Goal: Navigation & Orientation: Find specific page/section

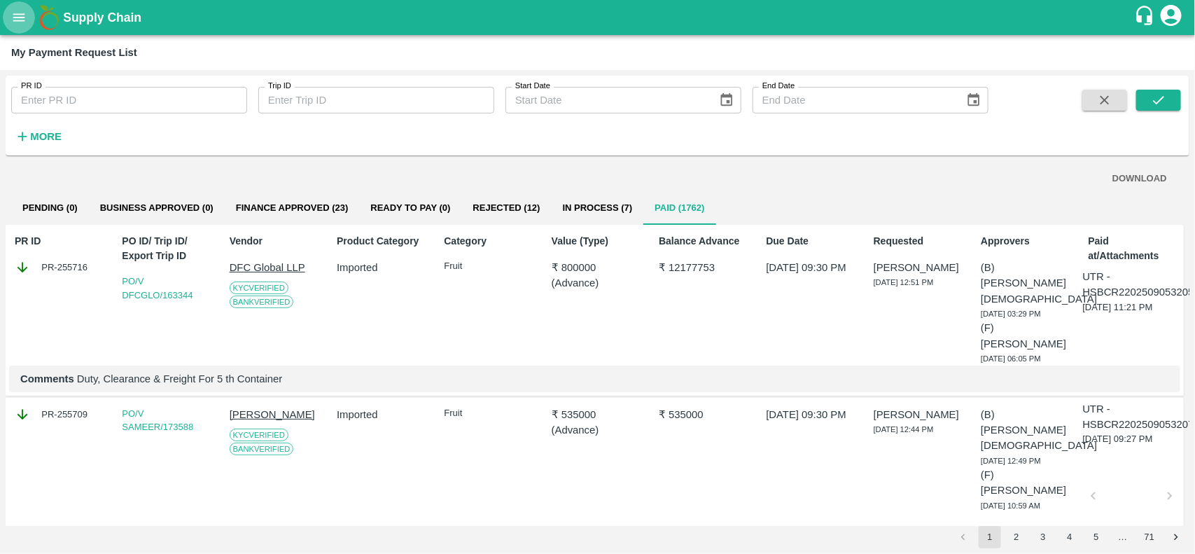
scroll to position [691, 0]
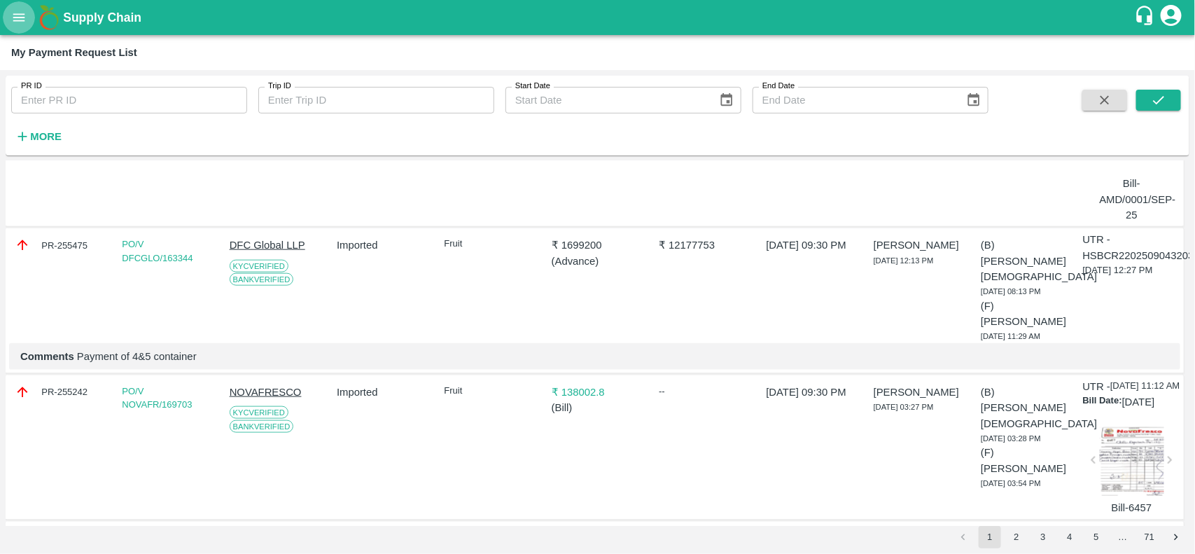
click at [15, 15] on icon "open drawer" at bounding box center [18, 17] width 15 height 15
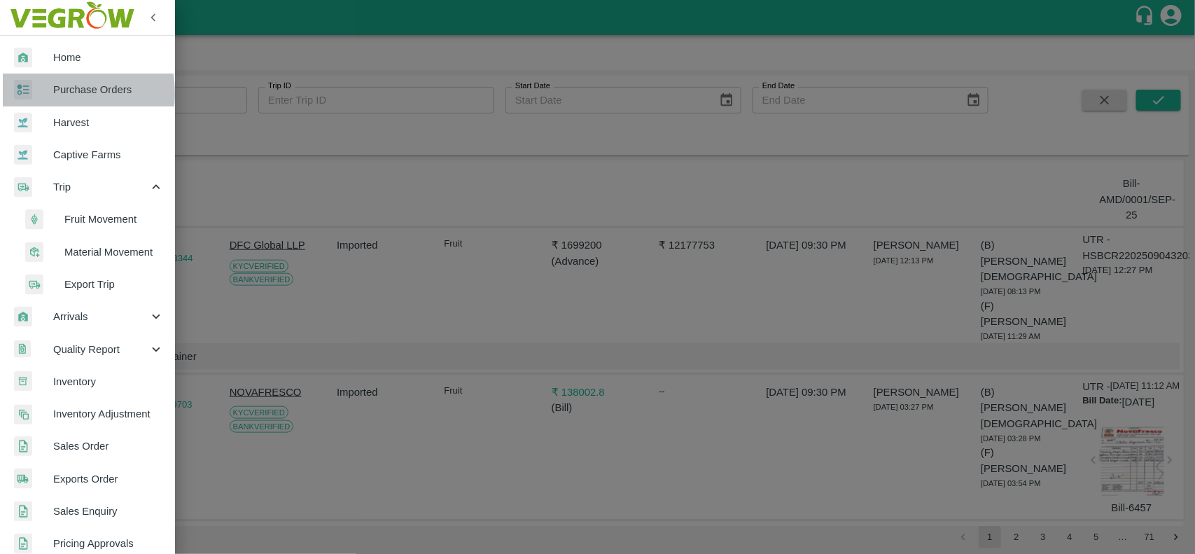
click at [46, 93] on div at bounding box center [33, 90] width 39 height 20
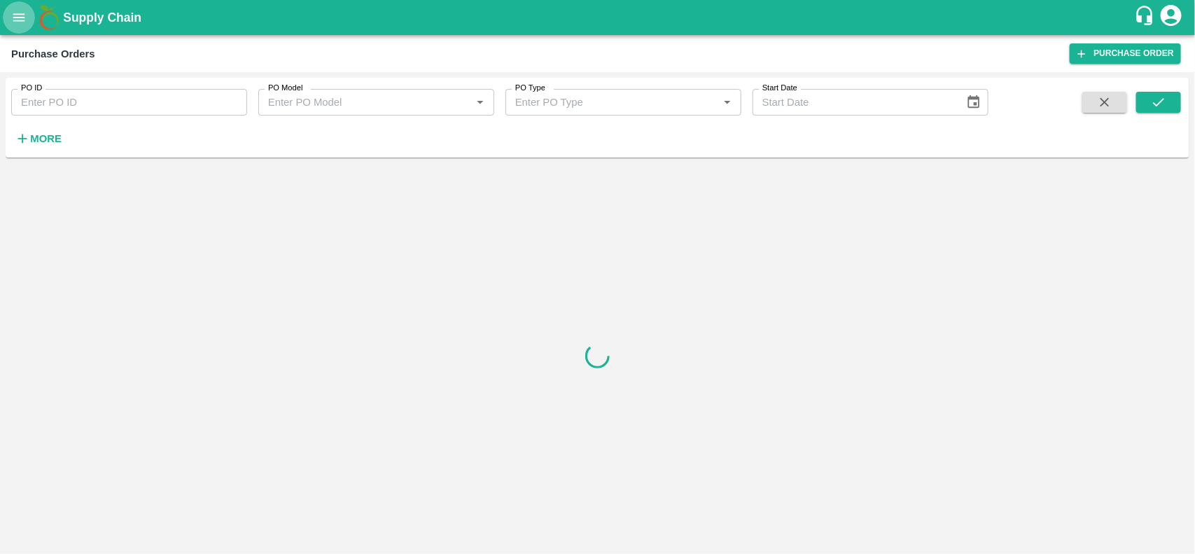
click at [25, 23] on icon "open drawer" at bounding box center [18, 17] width 15 height 15
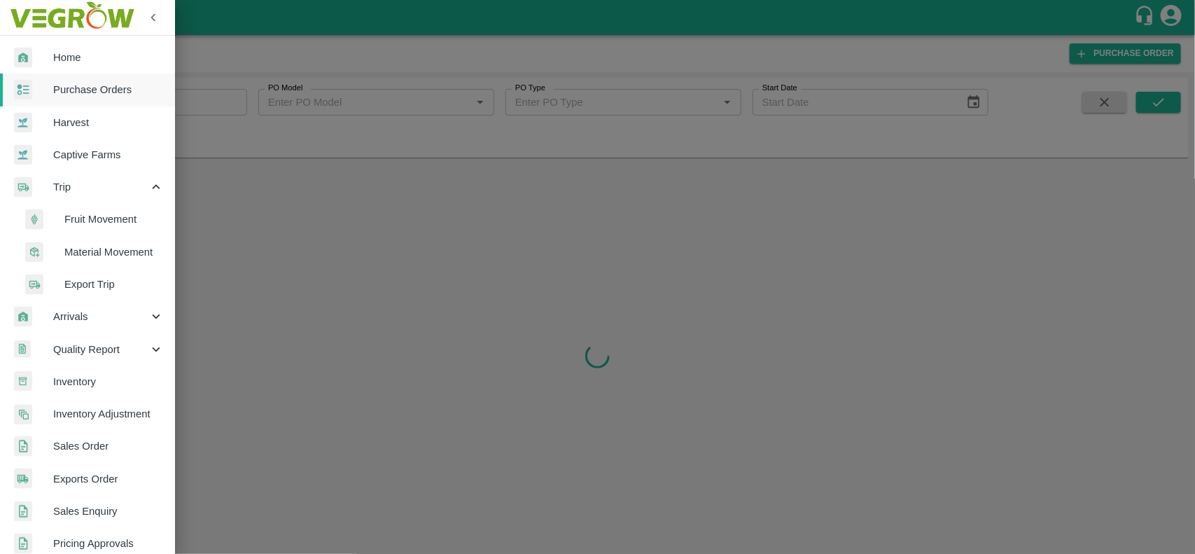
click at [81, 383] on span "Inventory" at bounding box center [108, 381] width 111 height 15
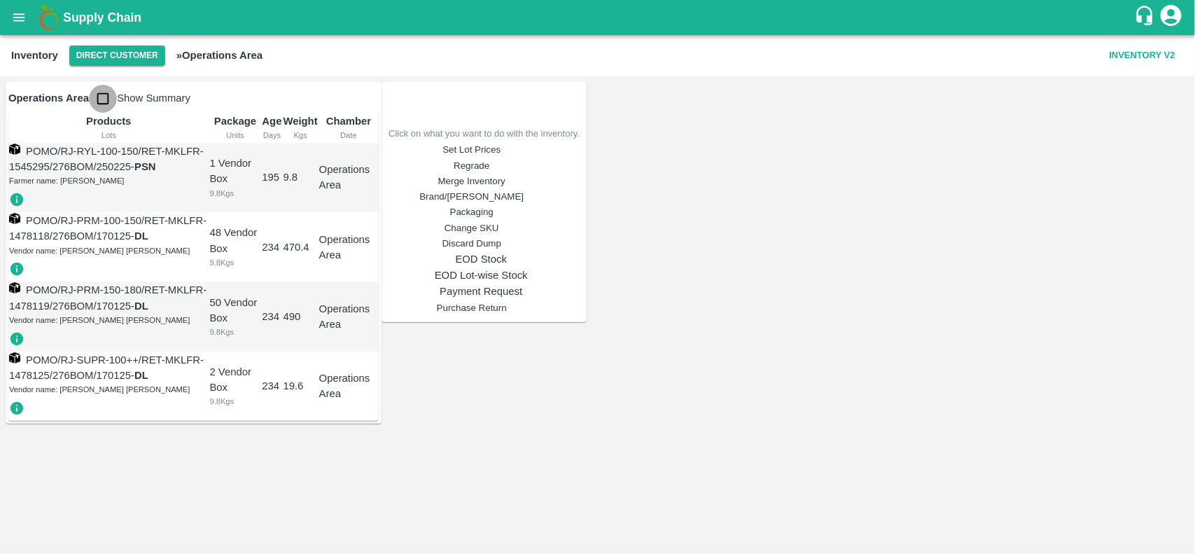
click at [105, 99] on input "checkbox" at bounding box center [103, 99] width 28 height 28
checkbox input "true"
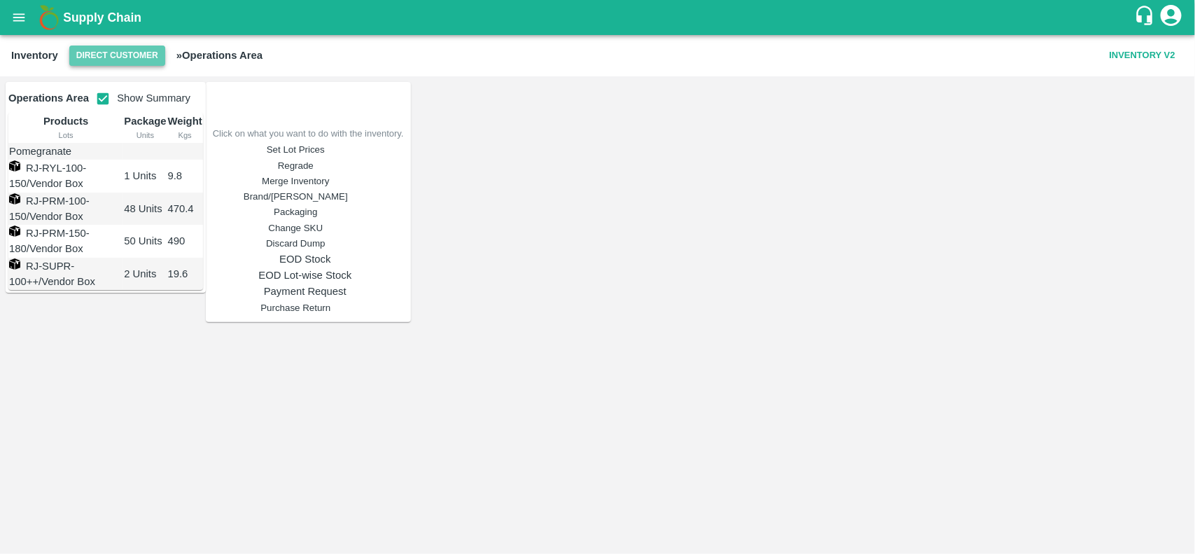
click at [100, 53] on button "Direct Customer" at bounding box center [117, 56] width 96 height 20
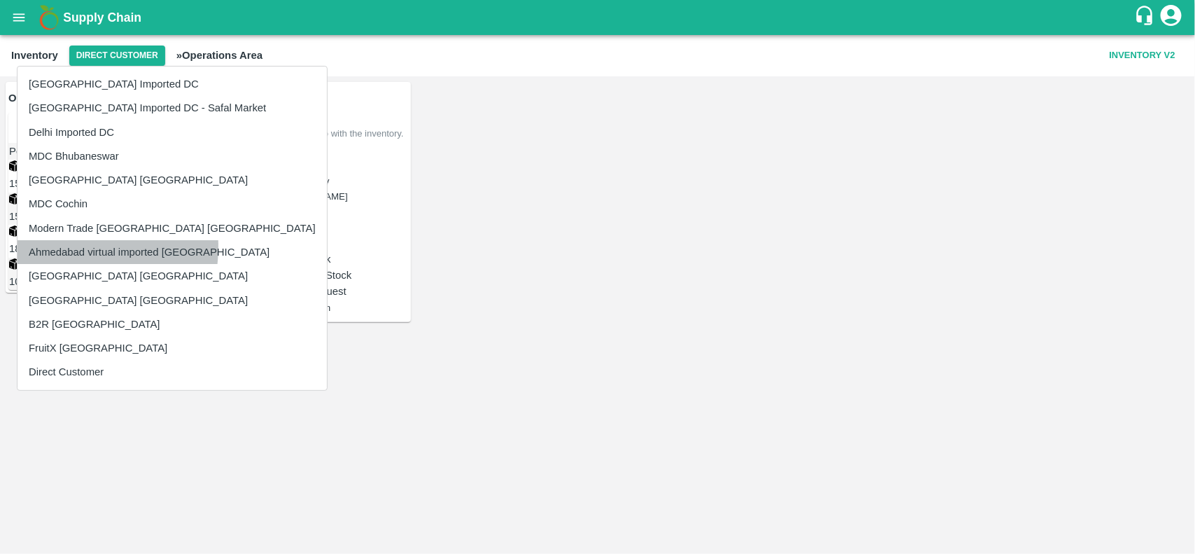
click at [50, 246] on li "Ahmedabad virtual imported [GEOGRAPHIC_DATA]" at bounding box center [172, 252] width 309 height 24
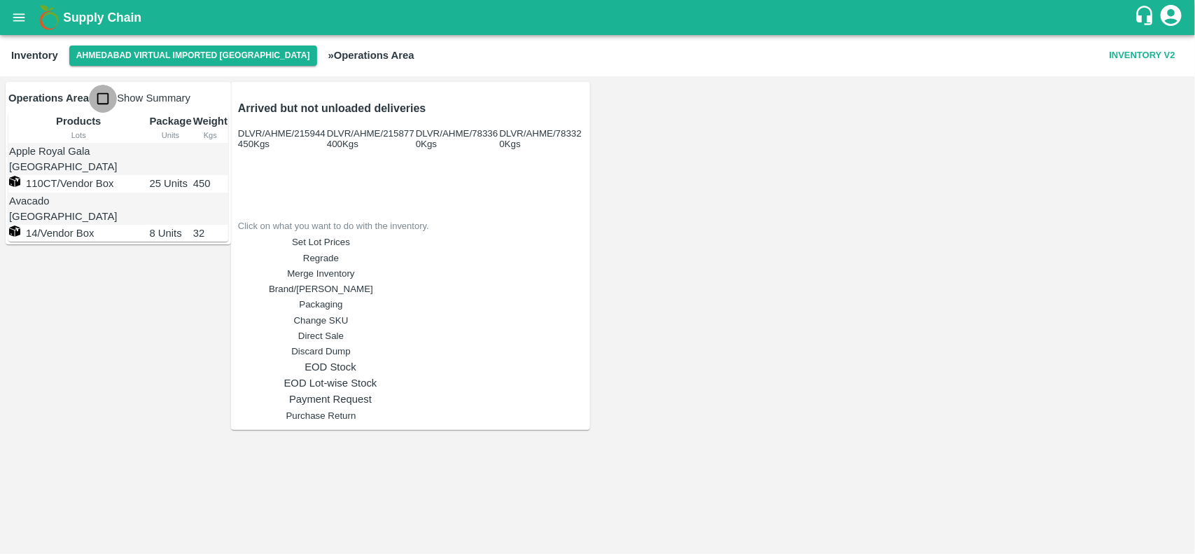
click at [98, 95] on input "checkbox" at bounding box center [103, 99] width 28 height 28
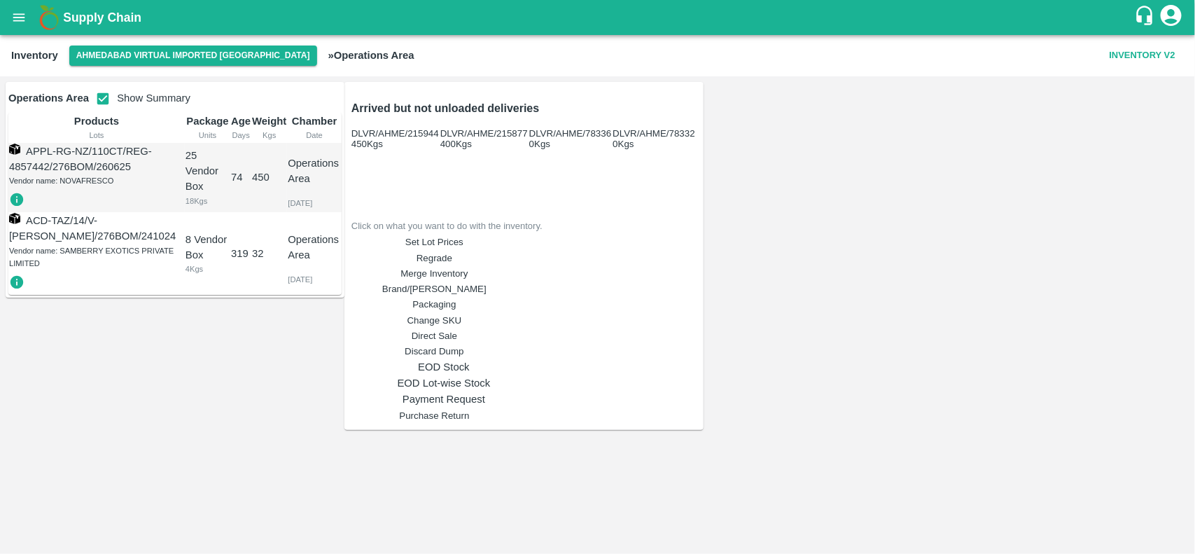
click at [100, 103] on input "checkbox" at bounding box center [103, 99] width 28 height 28
checkbox input "false"
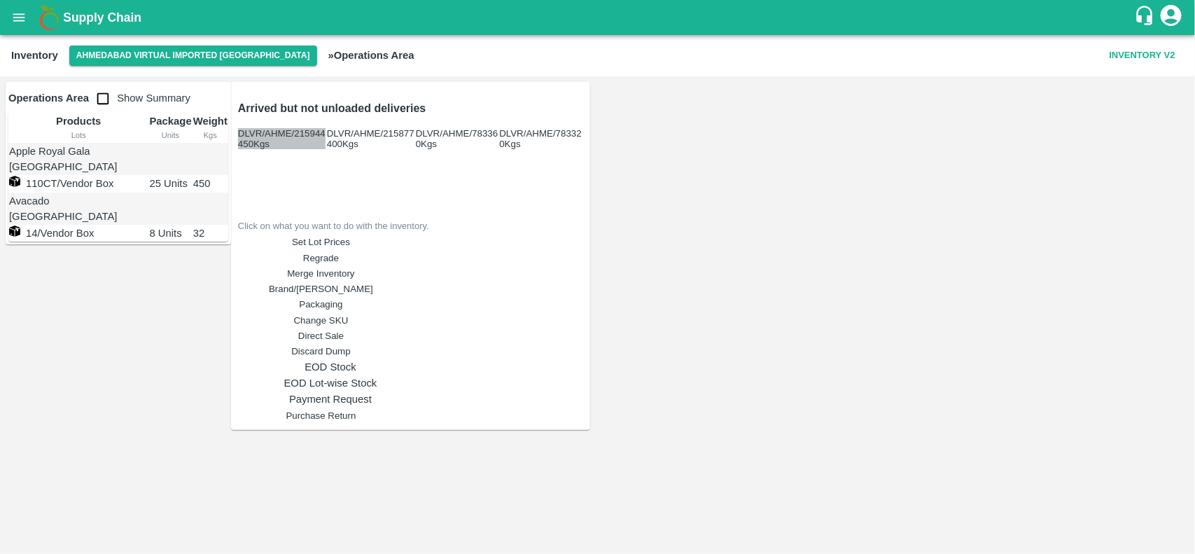
click at [326, 128] on button "DLVR/AHME/215944 450 Kgs" at bounding box center [282, 138] width 88 height 21
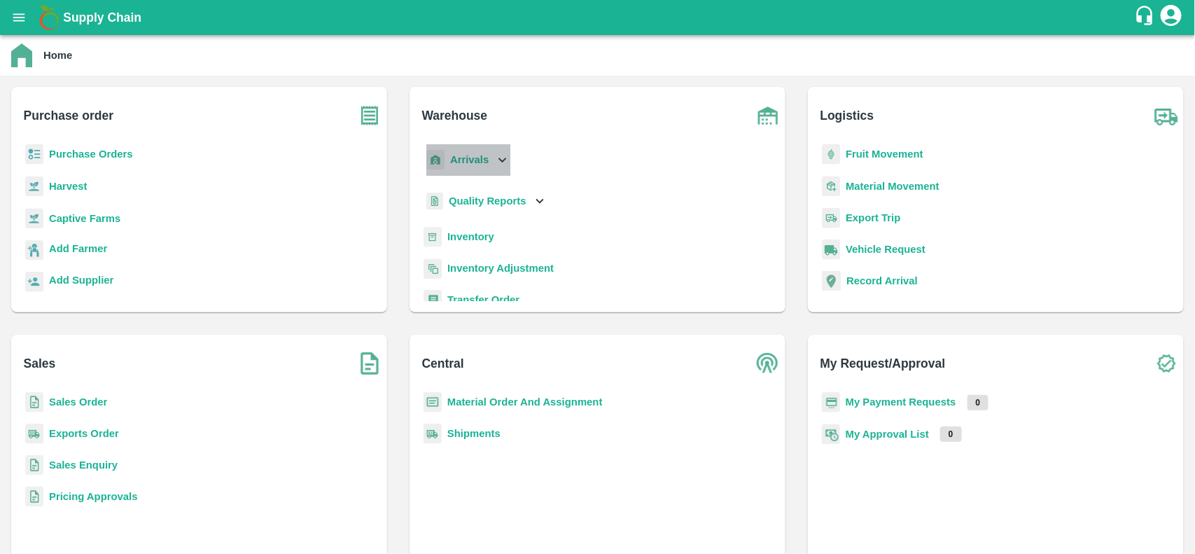
click at [480, 158] on b "Arrivals" at bounding box center [469, 159] width 39 height 11
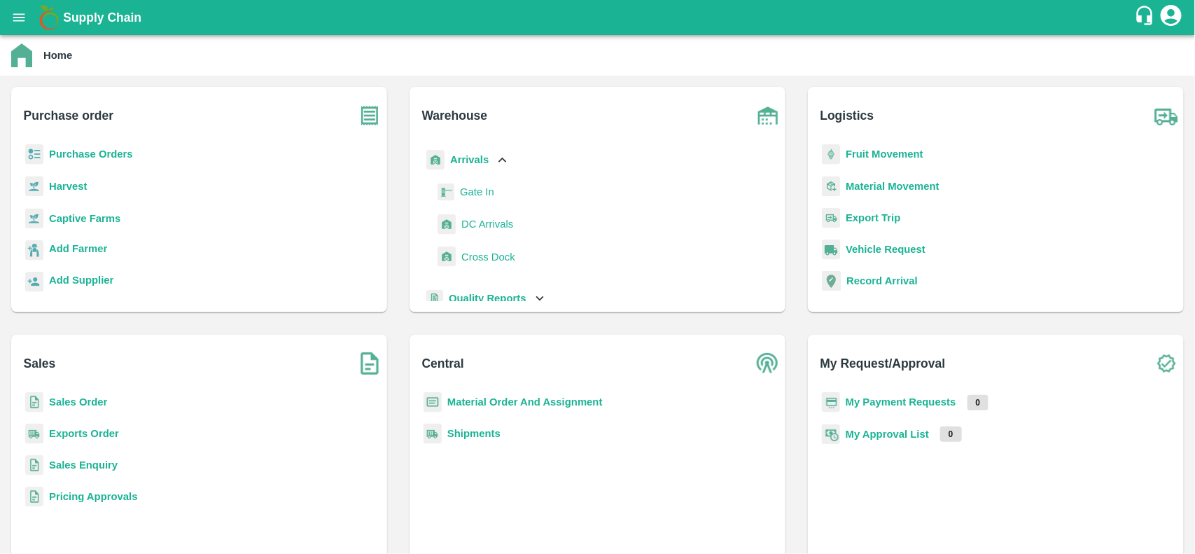
click at [474, 218] on span "DC Arrivals" at bounding box center [487, 223] width 52 height 15
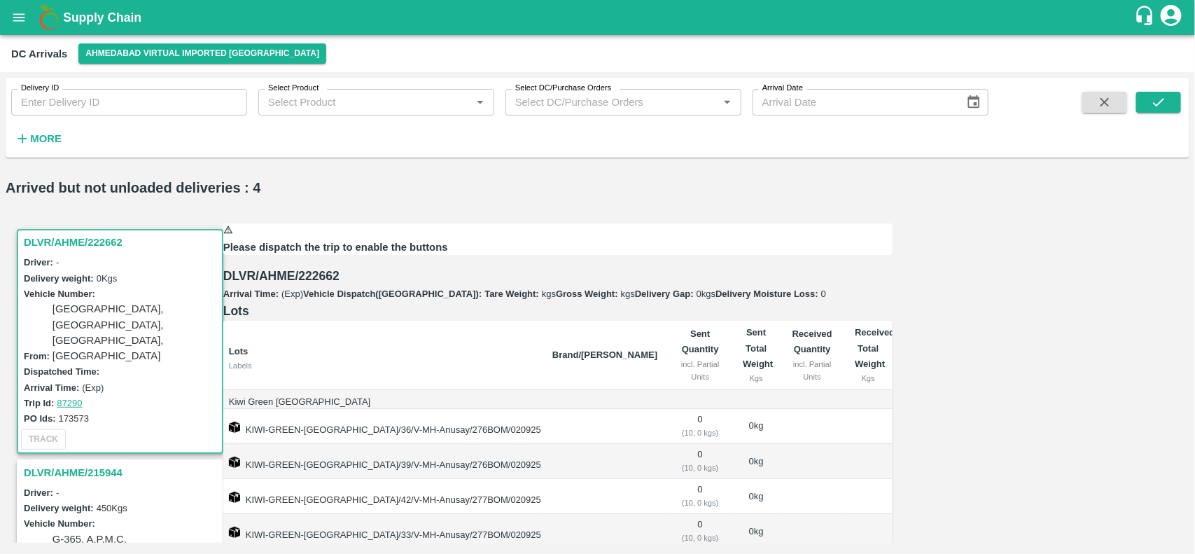
click at [106, 230] on div "DLVR/AHME/222662" at bounding box center [120, 242] width 204 height 24
click at [118, 233] on h3 "DLVR/AHME/222662" at bounding box center [122, 242] width 197 height 18
click at [183, 270] on div "Delivery weight: 0 Kgs" at bounding box center [122, 277] width 197 height 15
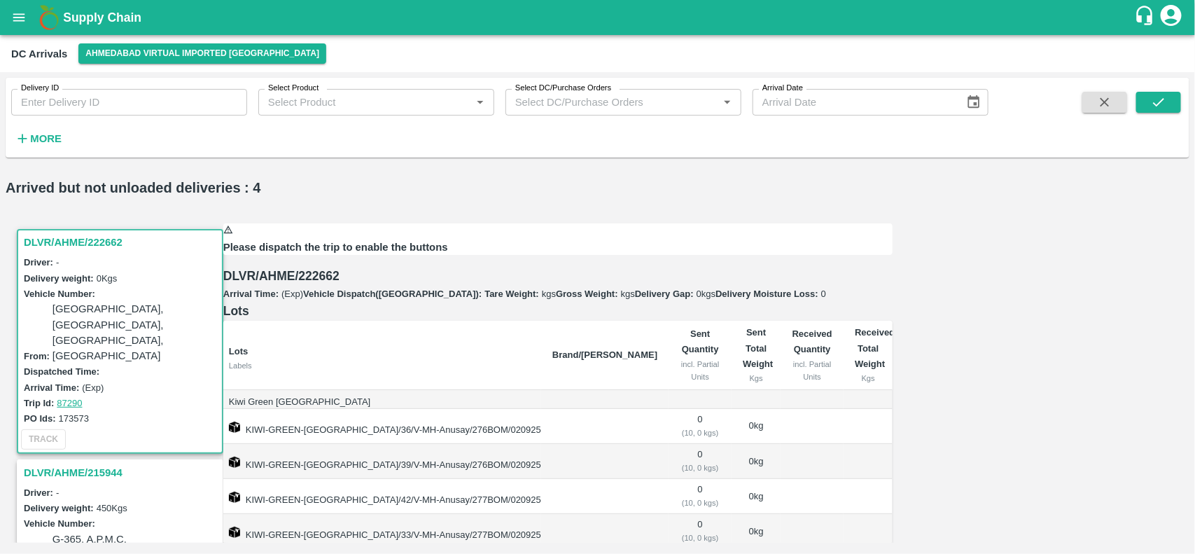
click at [77, 463] on h3 "DLVR/AHME/215944" at bounding box center [122, 472] width 197 height 18
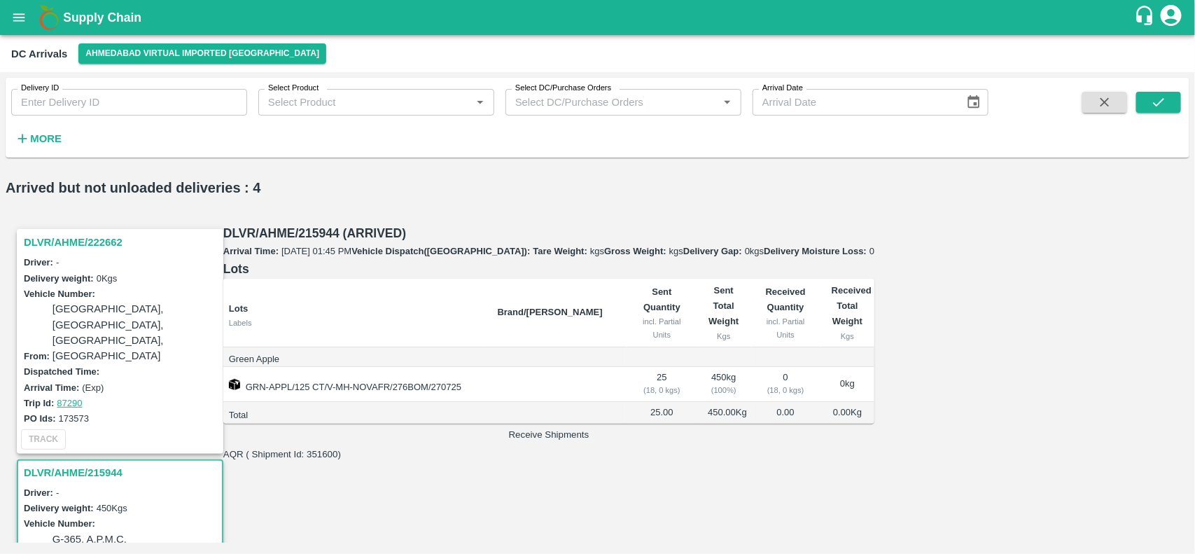
scroll to position [232, 0]
click at [123, 463] on h3 "DLVR/AHME/215944" at bounding box center [122, 472] width 197 height 18
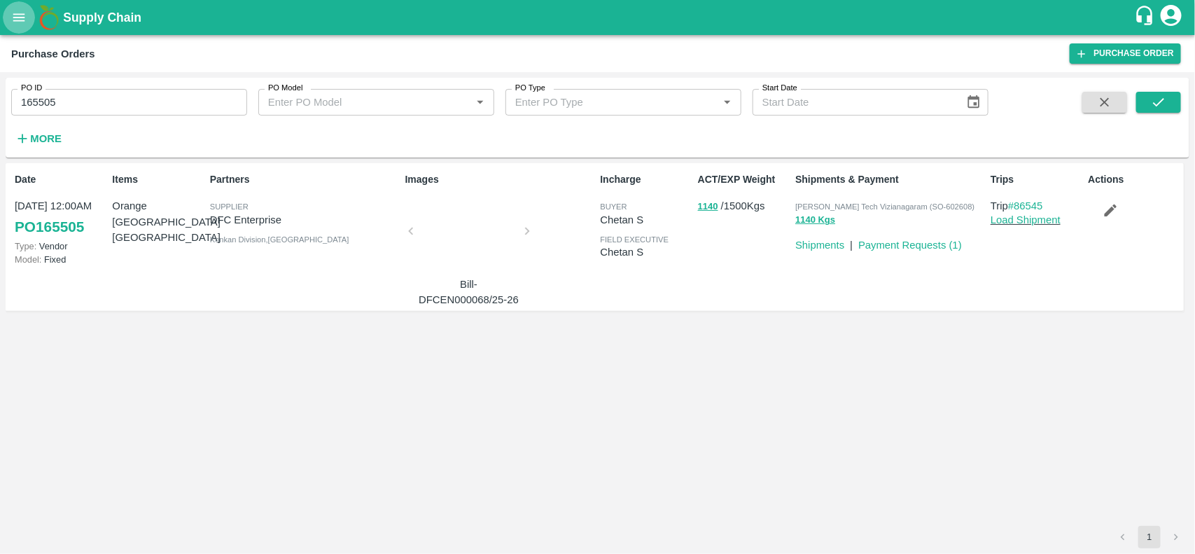
click at [22, 32] on button "open drawer" at bounding box center [19, 17] width 32 height 32
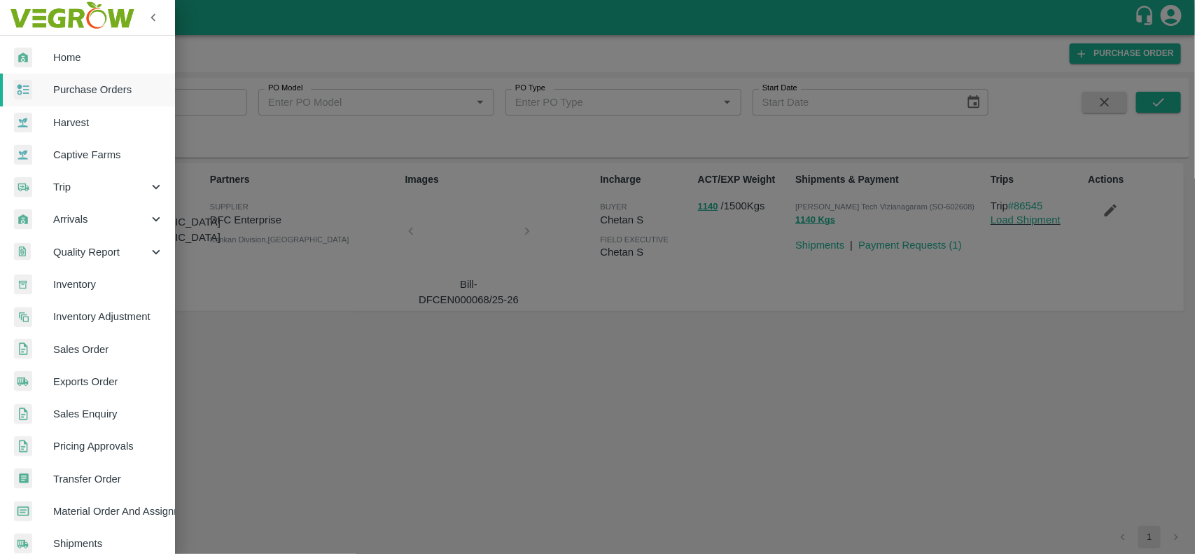
scroll to position [242, 0]
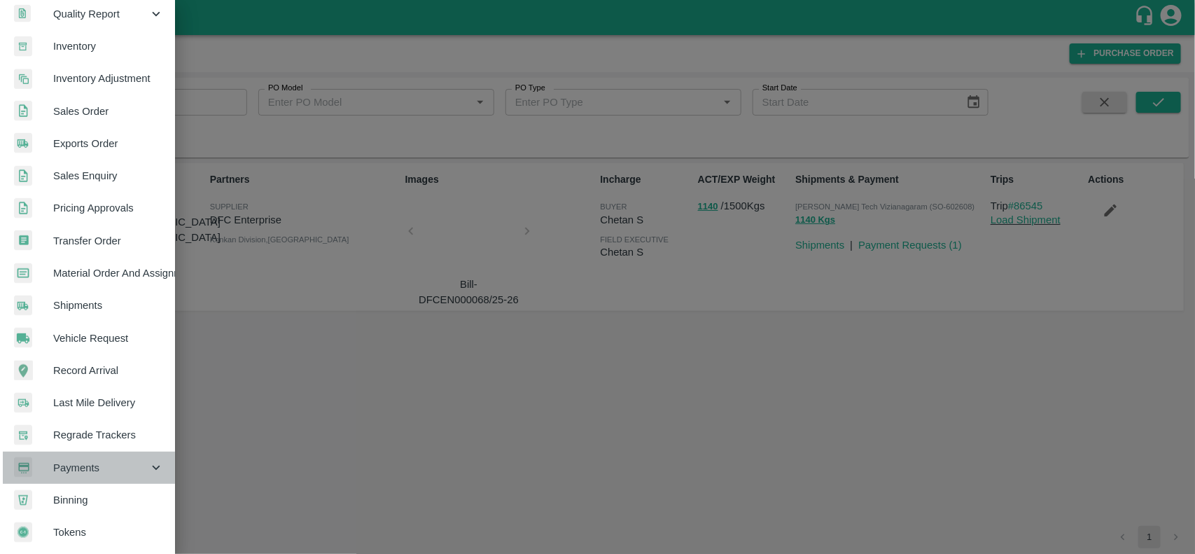
click at [93, 460] on span "Payments" at bounding box center [100, 467] width 95 height 15
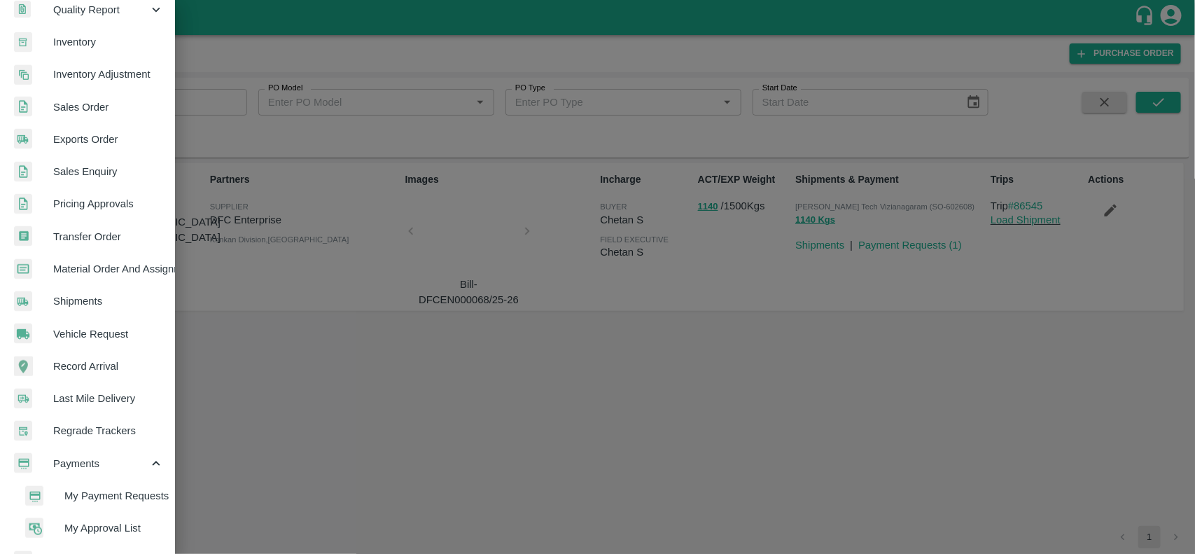
click at [114, 484] on li "My Payment Requests" at bounding box center [93, 496] width 164 height 32
